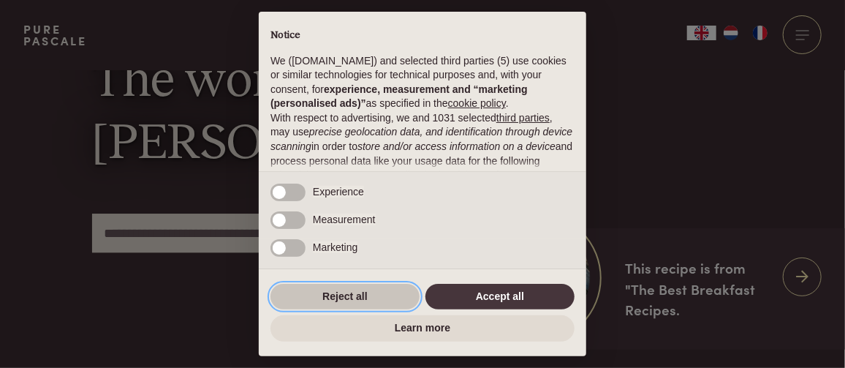
click at [372, 292] on button "Reject all" at bounding box center [344, 297] width 149 height 26
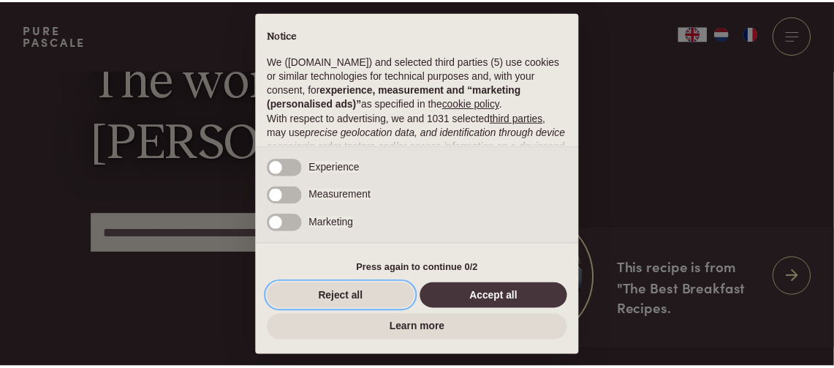
scroll to position [162, 0]
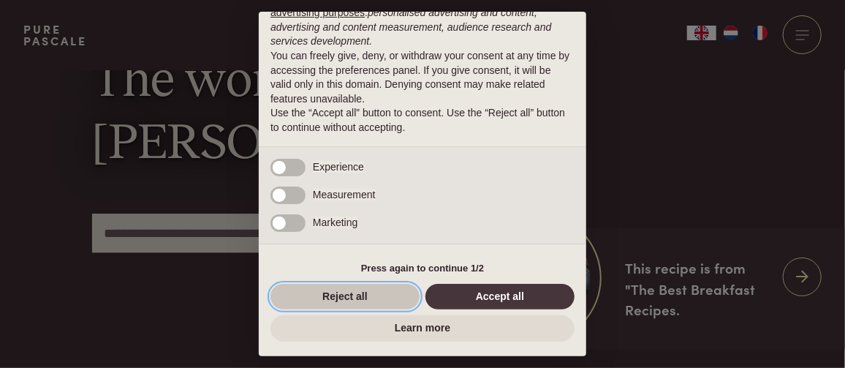
click at [374, 295] on button "Reject all" at bounding box center [344, 297] width 149 height 26
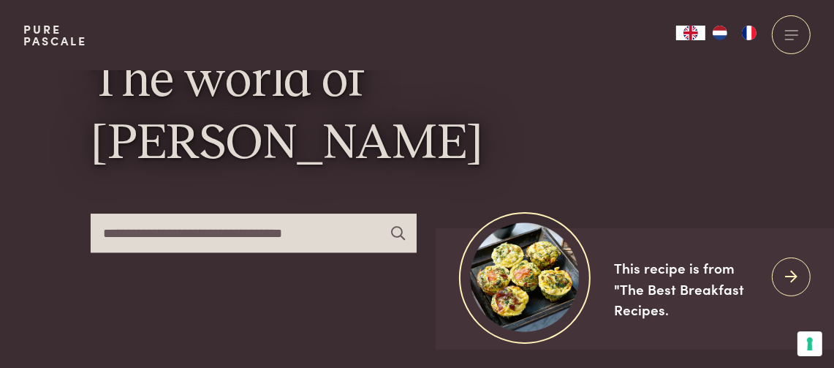
click at [723, 34] on img "NL" at bounding box center [720, 33] width 18 height 15
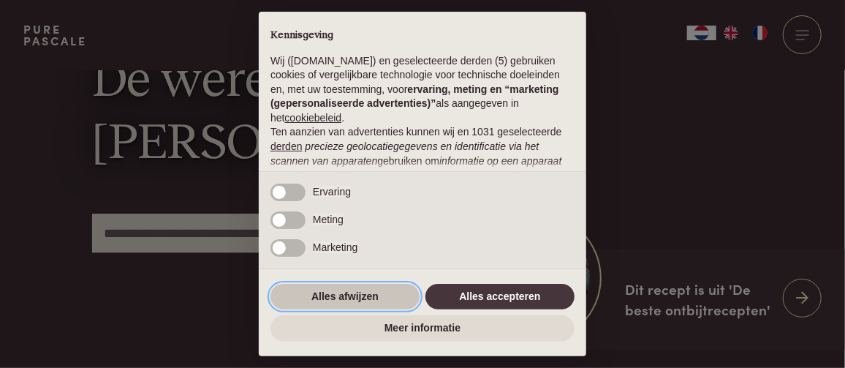
click at [374, 295] on button "Alles afwijzen" at bounding box center [344, 297] width 149 height 26
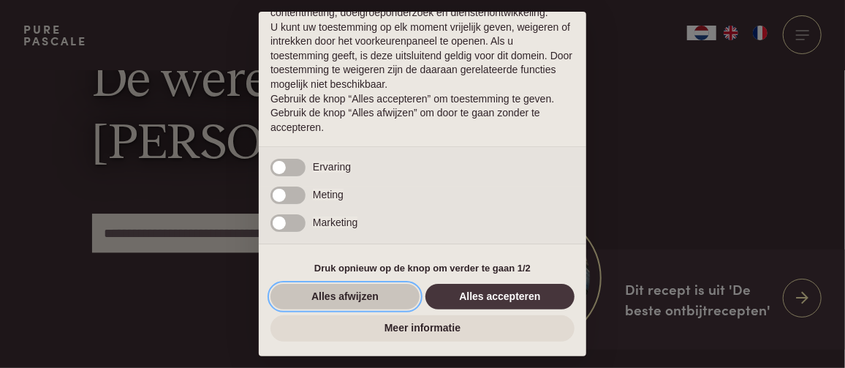
click at [338, 295] on button "Alles afwijzen" at bounding box center [344, 297] width 149 height 26
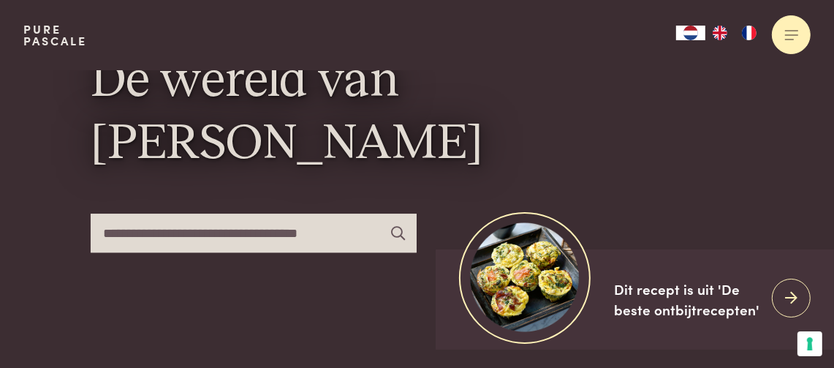
click at [793, 34] on span at bounding box center [791, 34] width 13 height 1
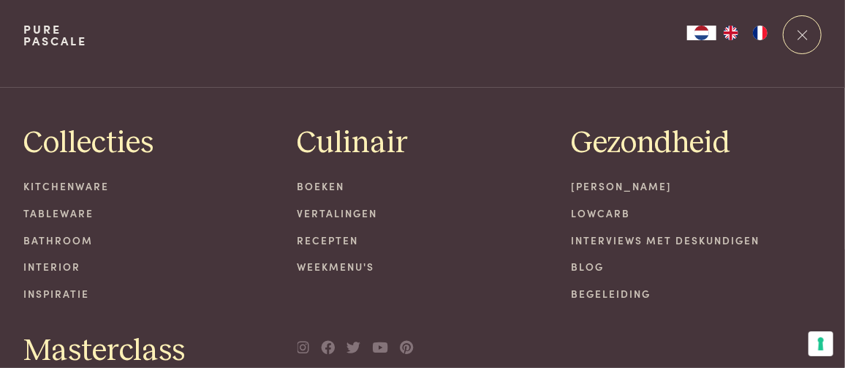
click at [327, 184] on link "Boeken" at bounding box center [422, 185] width 251 height 15
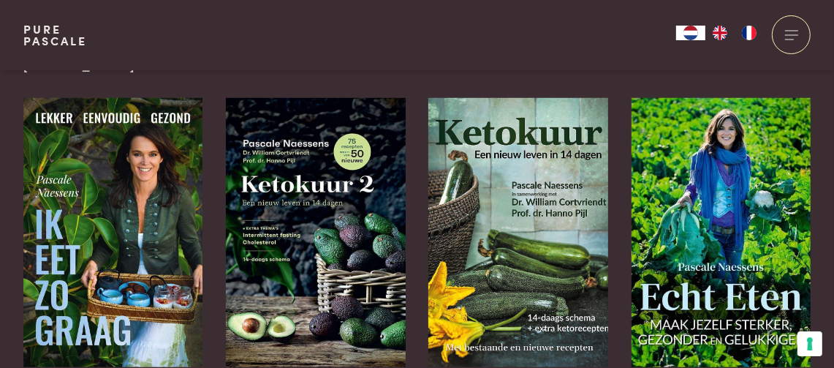
scroll to position [803, 0]
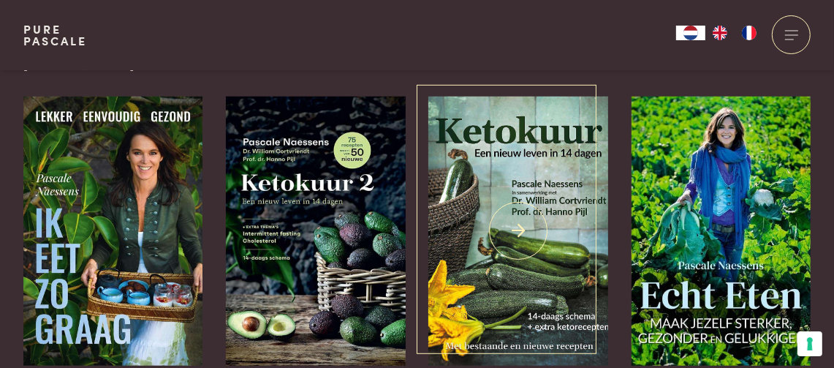
click at [526, 181] on img at bounding box center [517, 230] width 179 height 269
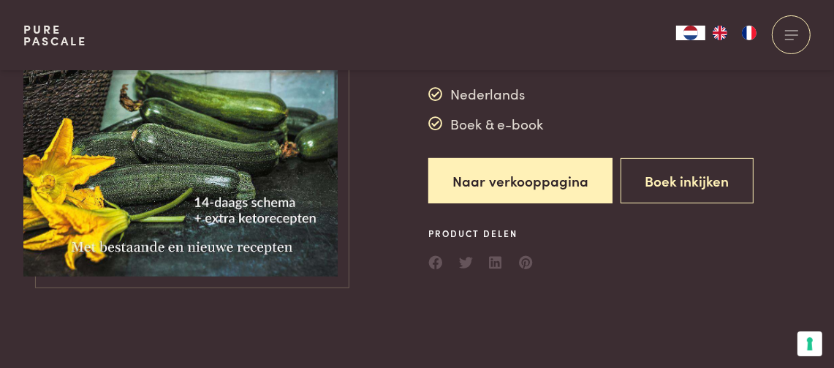
scroll to position [219, 0]
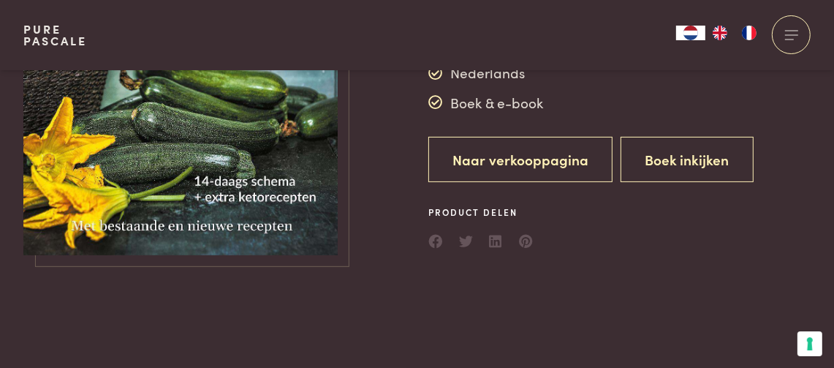
click at [532, 167] on link "Naar verkooppagina" at bounding box center [520, 160] width 184 height 46
